Goal: Task Accomplishment & Management: Use online tool/utility

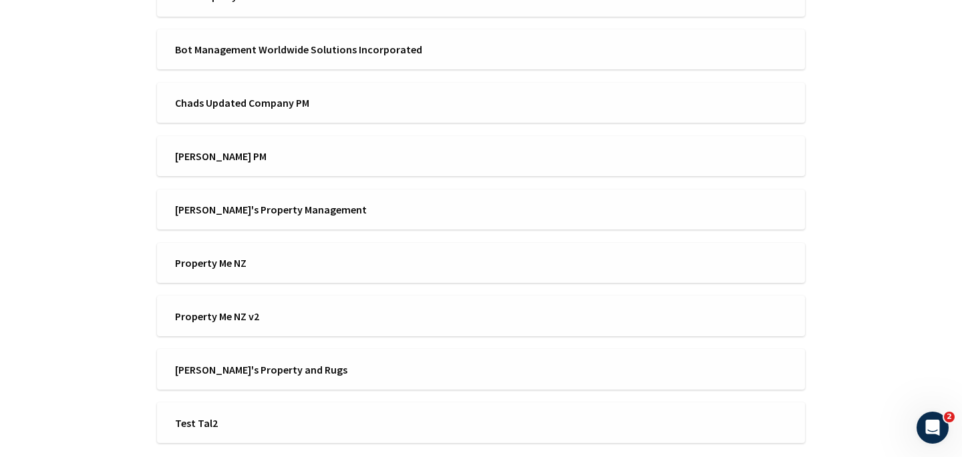
scroll to position [558, 0]
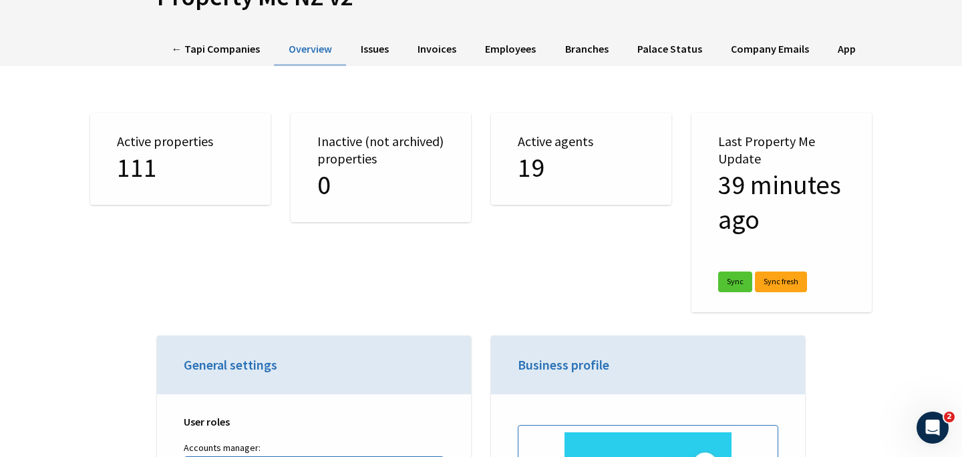
scroll to position [106, 0]
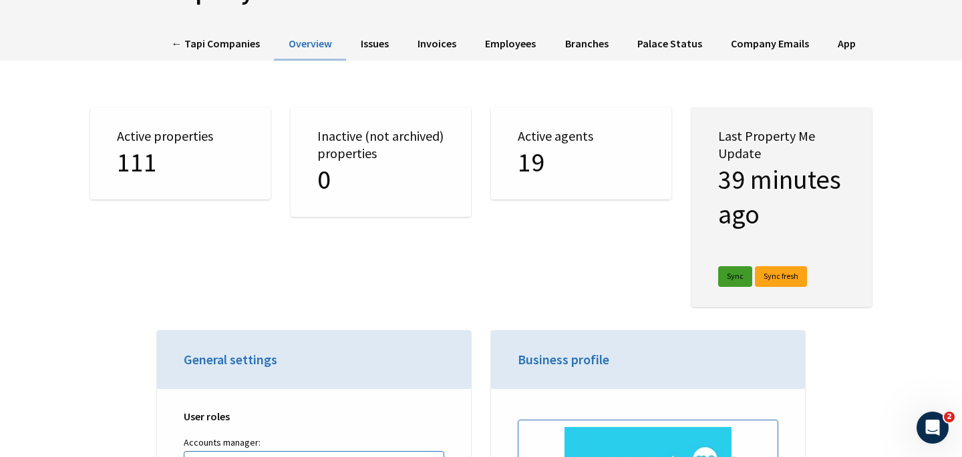
click at [737, 274] on link "Sync" at bounding box center [735, 276] width 34 height 21
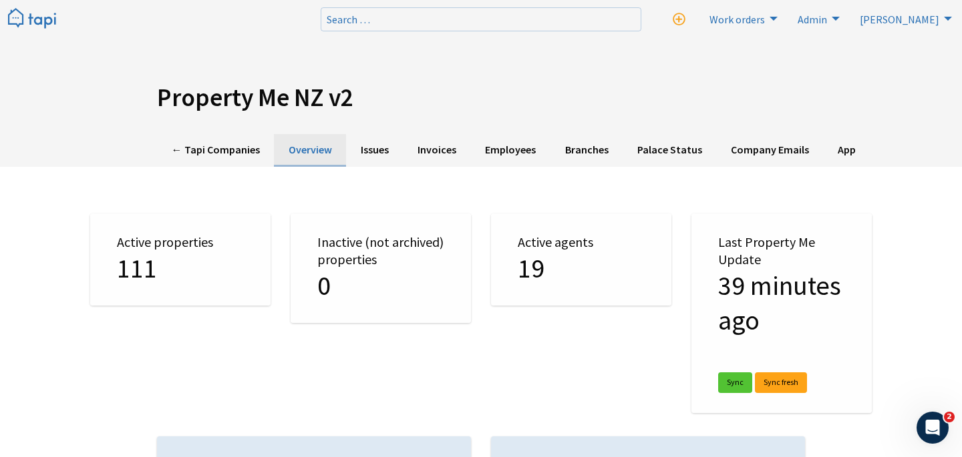
click at [319, 151] on link "Overview" at bounding box center [310, 150] width 72 height 33
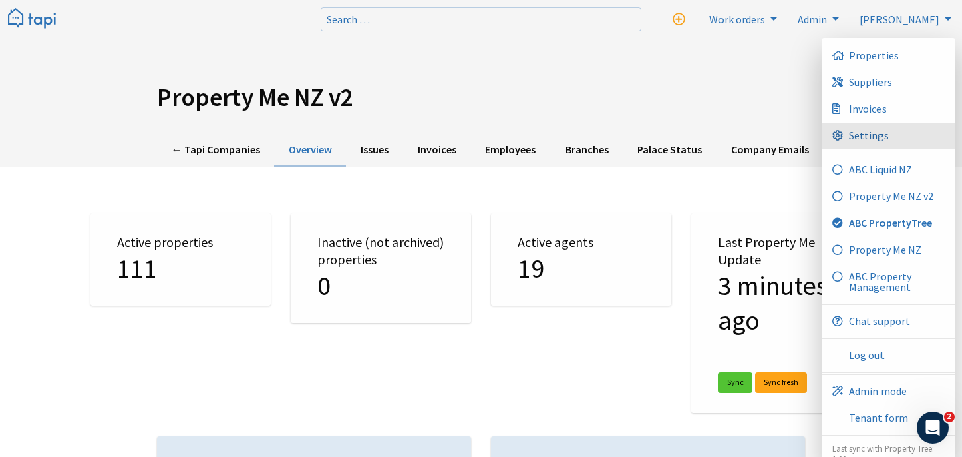
click at [892, 136] on link "Settings" at bounding box center [888, 136] width 134 height 27
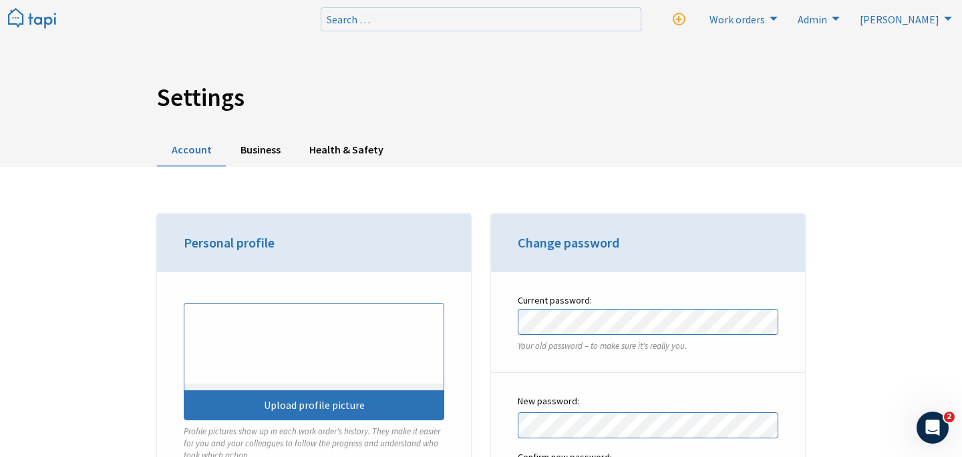
click at [18, 22] on img at bounding box center [32, 19] width 48 height 22
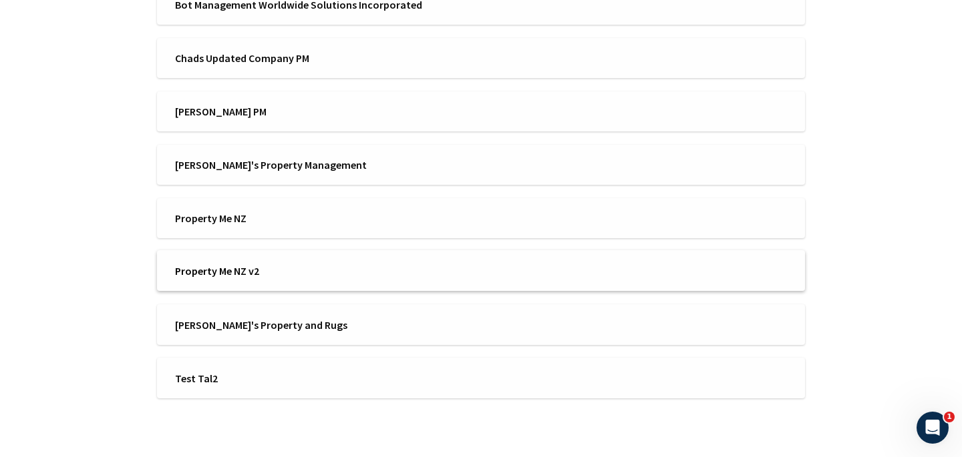
click at [330, 280] on li "Property Me NZ v2" at bounding box center [481, 270] width 648 height 41
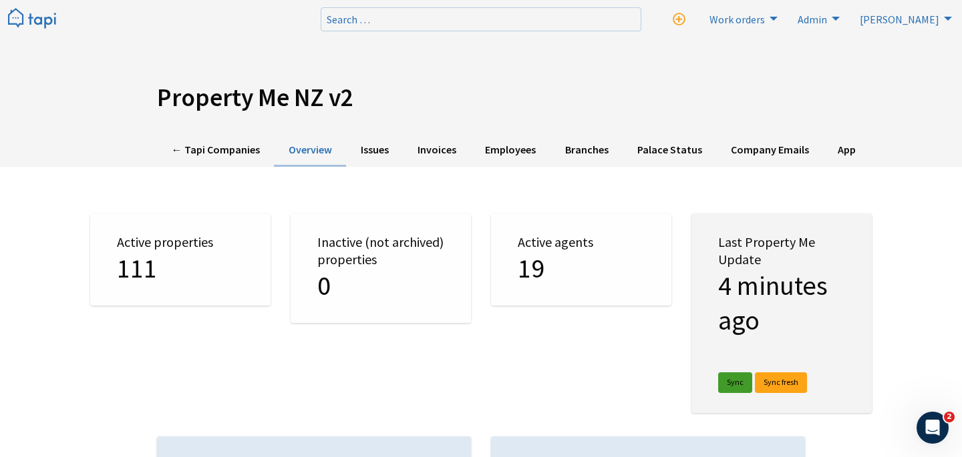
click at [737, 387] on link "Sync" at bounding box center [735, 383] width 34 height 21
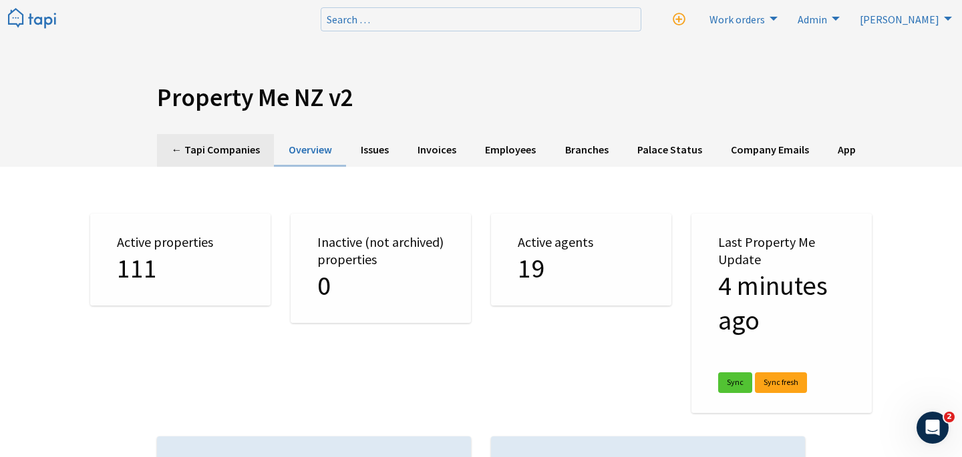
click at [233, 148] on link "← Tapi Companies" at bounding box center [215, 150] width 117 height 33
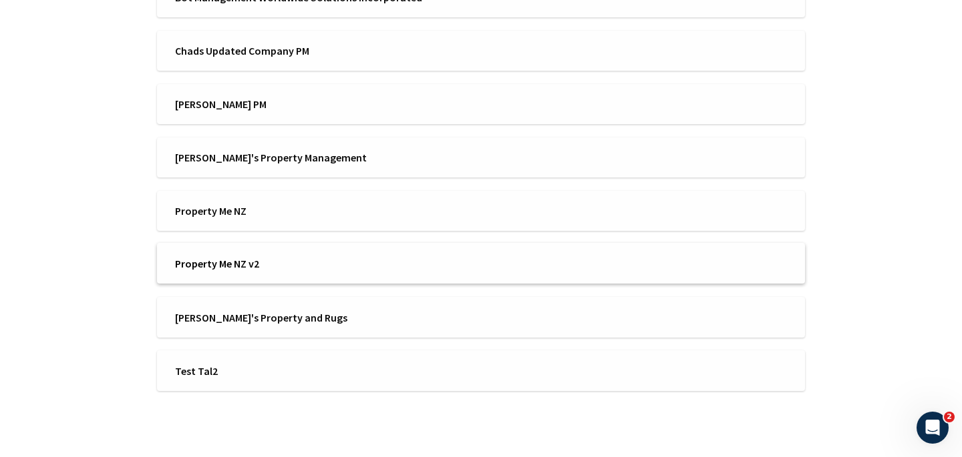
click at [248, 249] on li "Property Me NZ v2" at bounding box center [481, 263] width 648 height 41
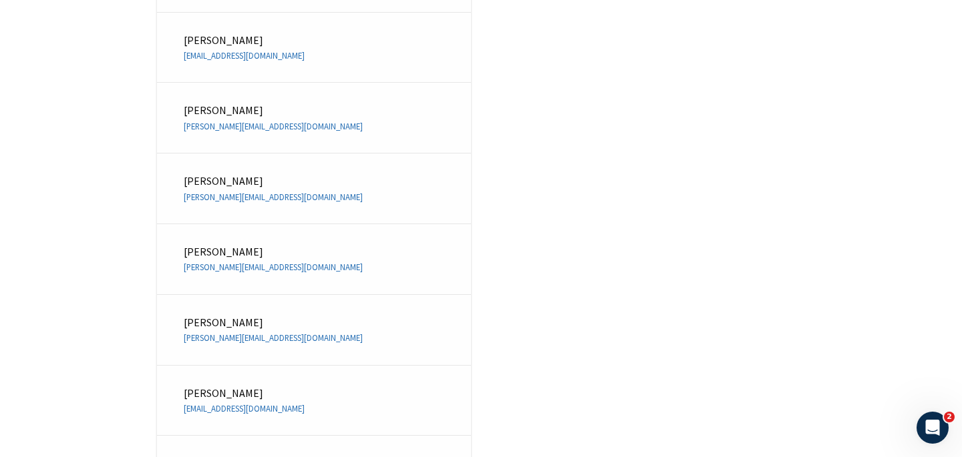
scroll to position [7144, 0]
